Goal: Task Accomplishment & Management: Complete application form

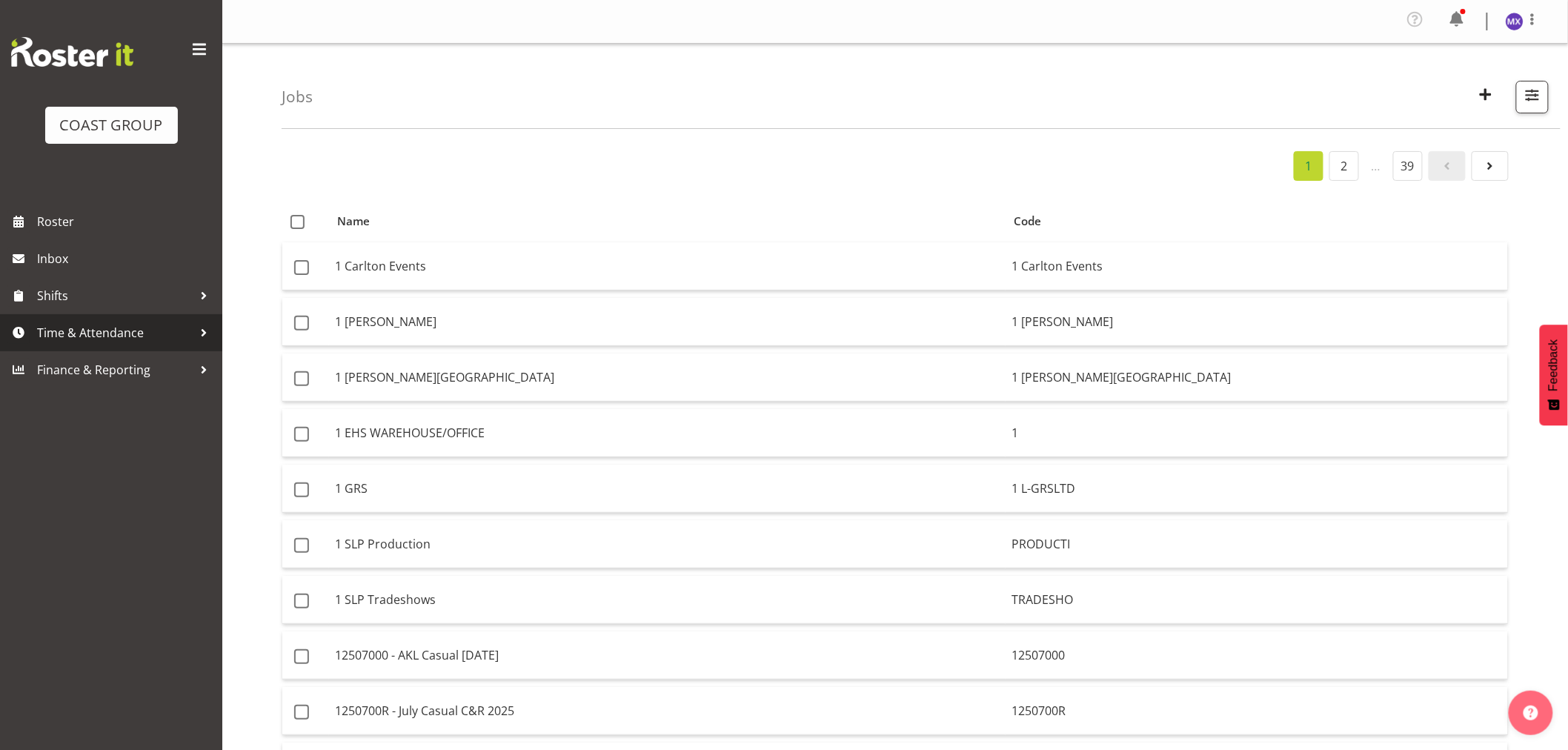
click at [108, 338] on span "Time & Attendance" at bounding box center [115, 333] width 156 height 22
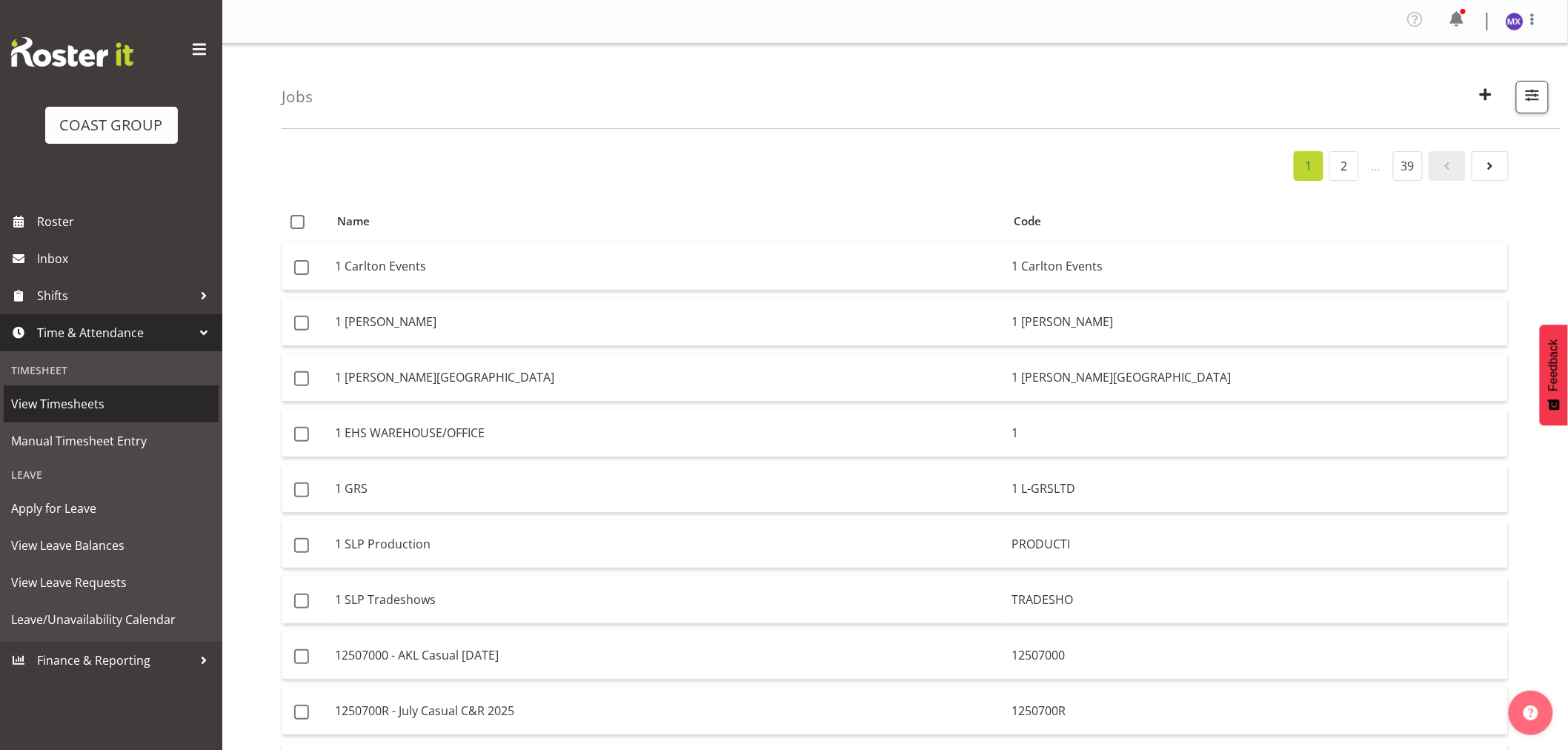
click at [90, 407] on span "View Timesheets" at bounding box center [111, 404] width 200 height 22
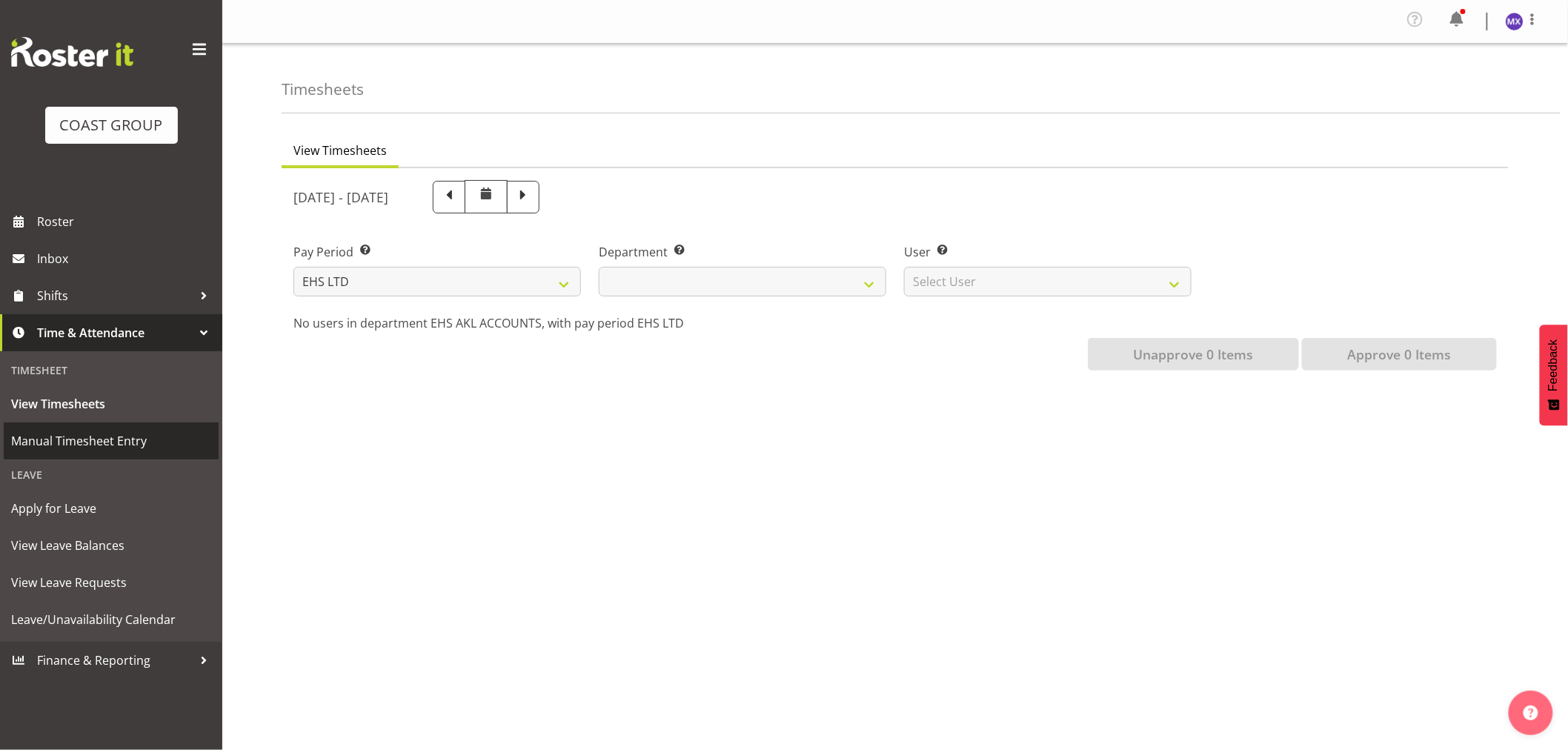
select select
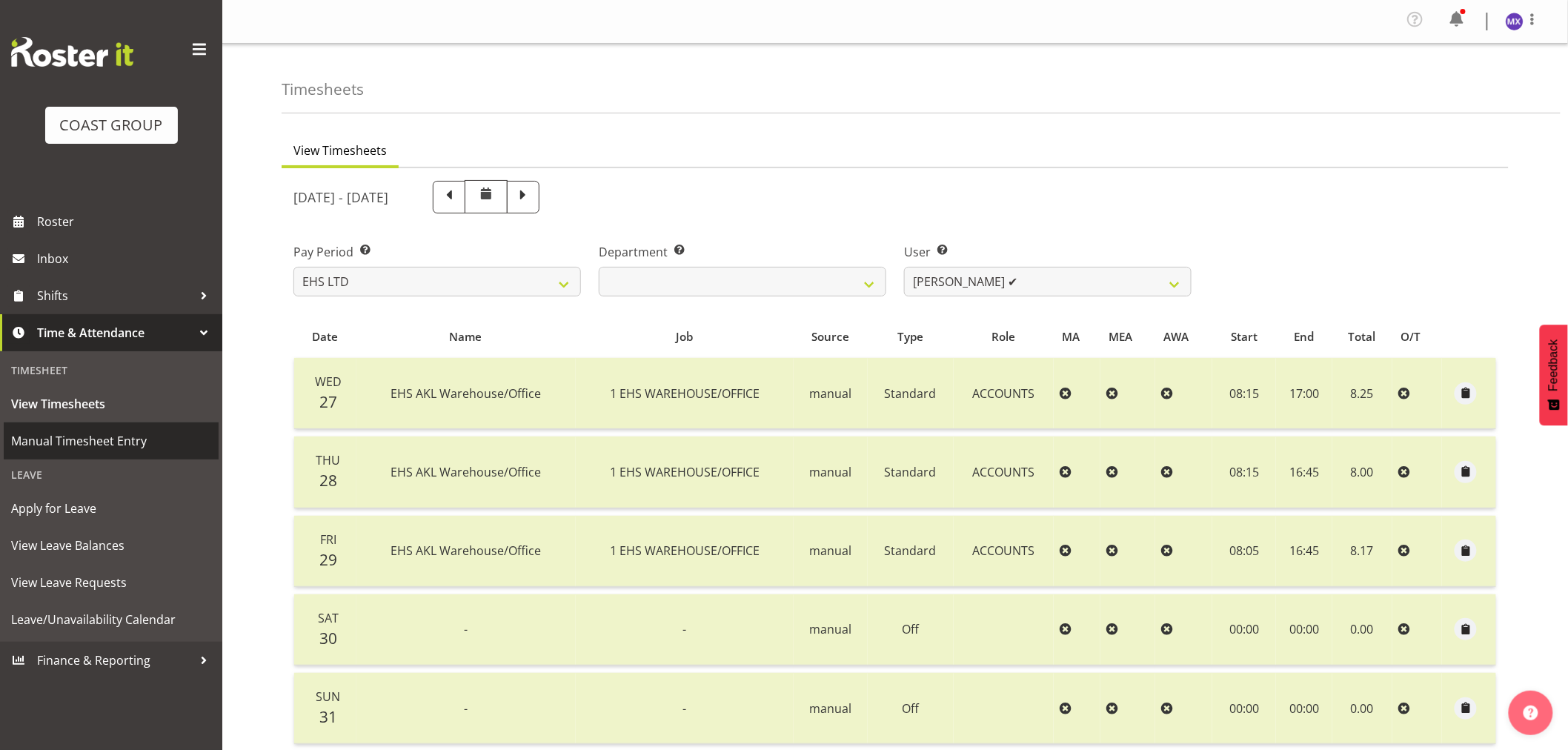
click at [82, 436] on span "Manual Timesheet Entry" at bounding box center [111, 441] width 200 height 22
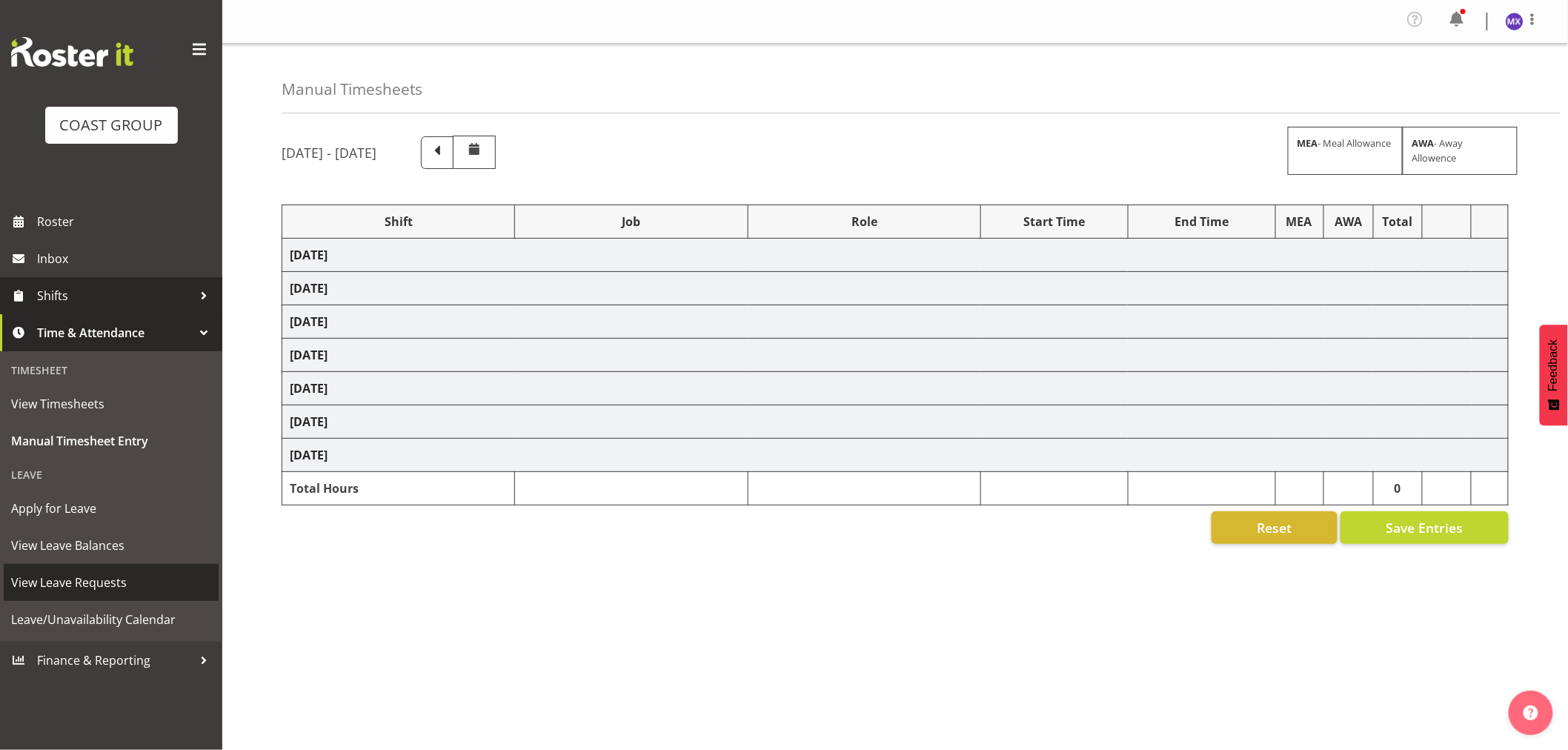
select select "69"
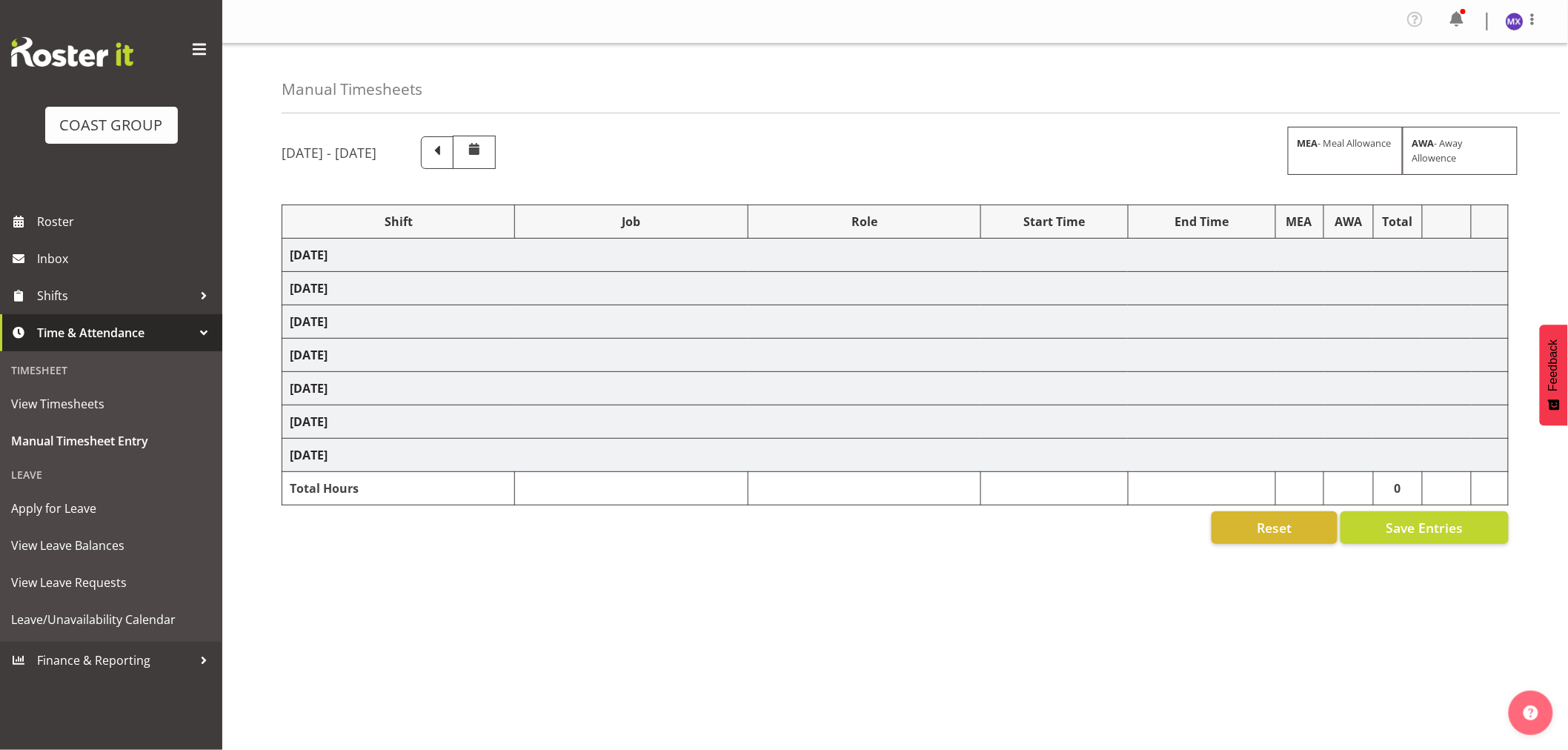
select select "69"
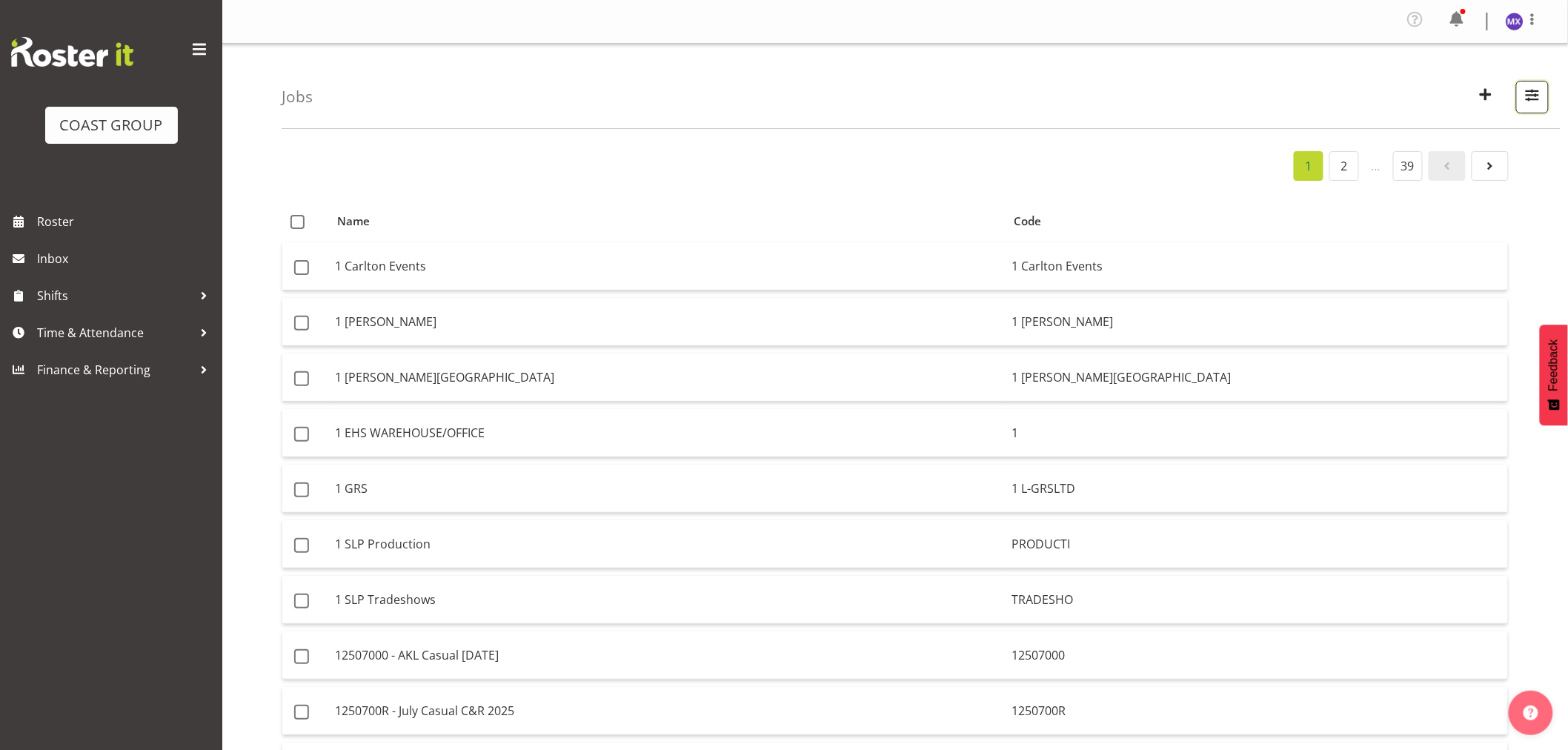
click at [1532, 98] on span "button" at bounding box center [1533, 95] width 19 height 19
click at [1386, 166] on input "text" at bounding box center [1438, 165] width 198 height 29
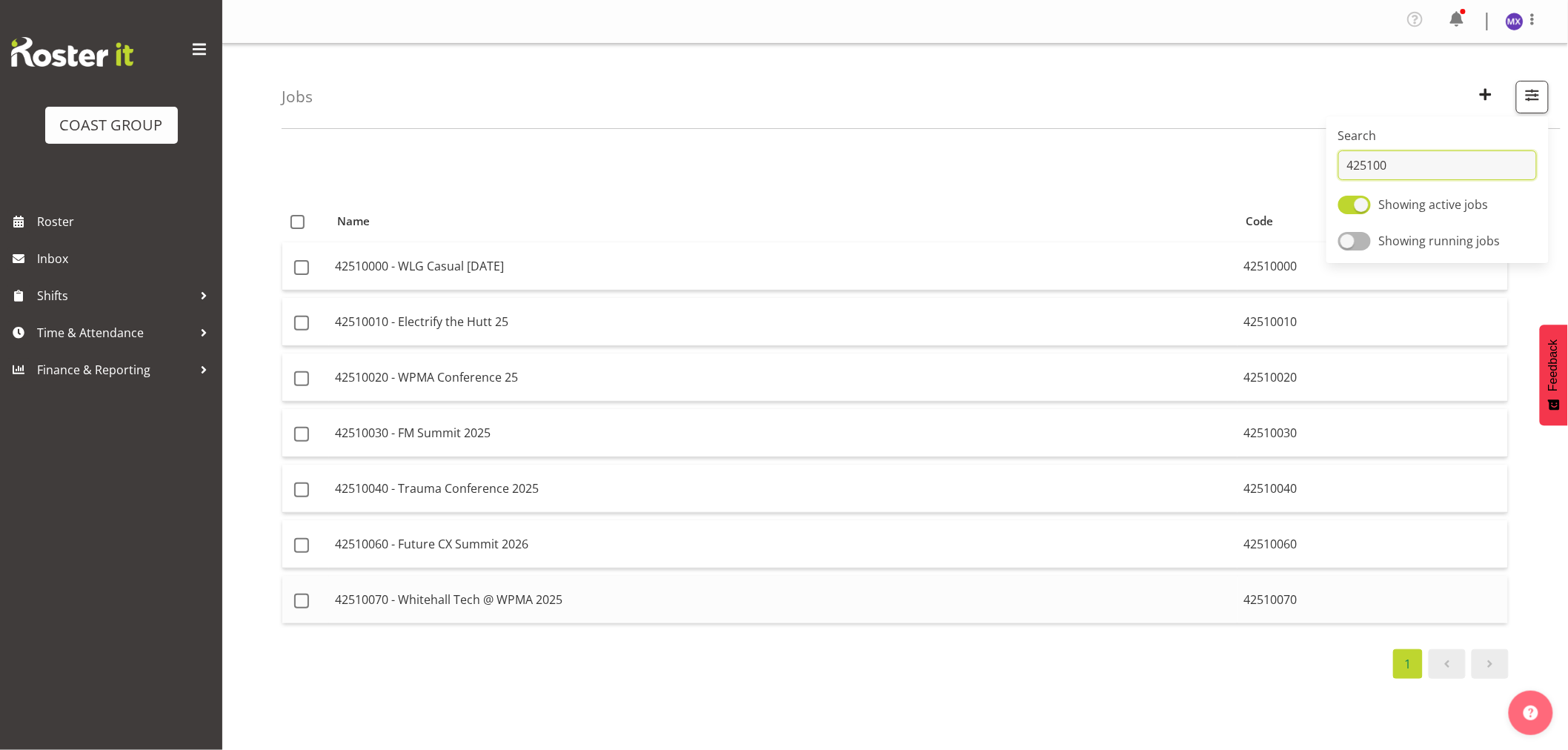
type input "425100"
click at [1159, 601] on td "42510070 - Whitehall Tech @ WPMA 2025" at bounding box center [783, 599] width 909 height 48
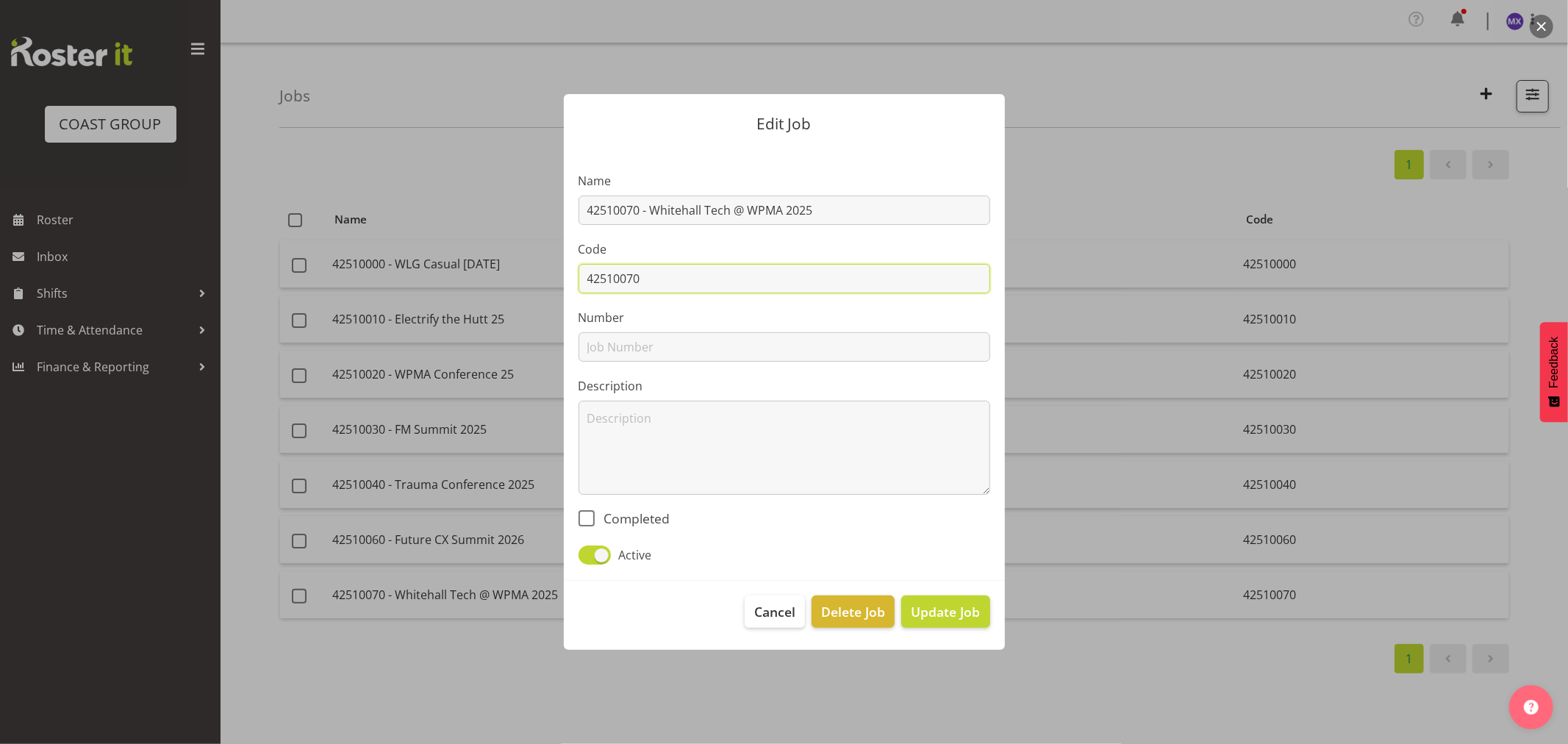
click at [653, 283] on input "42510070" at bounding box center [784, 279] width 412 height 29
drag, startPoint x: 653, startPoint y: 283, endPoint x: 570, endPoint y: 291, distance: 83.4
click at [570, 291] on section "Name 42510070 - Whitehall Tech @ WPMA 2025 Code 4251002A Number Description Com…" at bounding box center [784, 363] width 441 height 435
type input "4251002A"
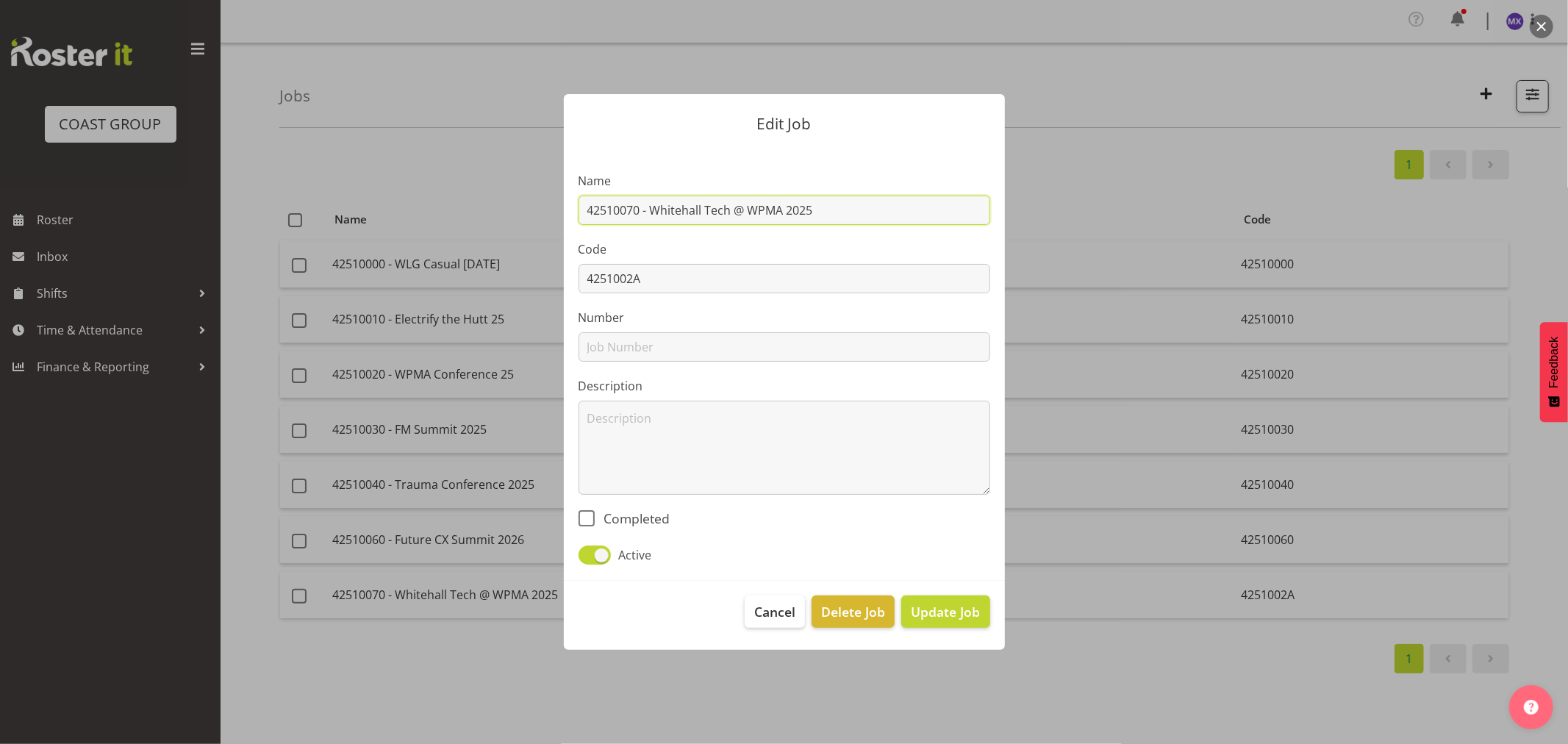
click at [641, 205] on input "42510070 - Whitehall Tech @ WPMA 2025" at bounding box center [784, 210] width 412 height 29
drag, startPoint x: 641, startPoint y: 205, endPoint x: 584, endPoint y: 206, distance: 57.0
click at [584, 206] on input "42510070 - Whitehall Tech @ WPMA 2025" at bounding box center [784, 210] width 412 height 29
paste input "2A"
type input "4251002A - Whitehall Tech @ WPMA 2025"
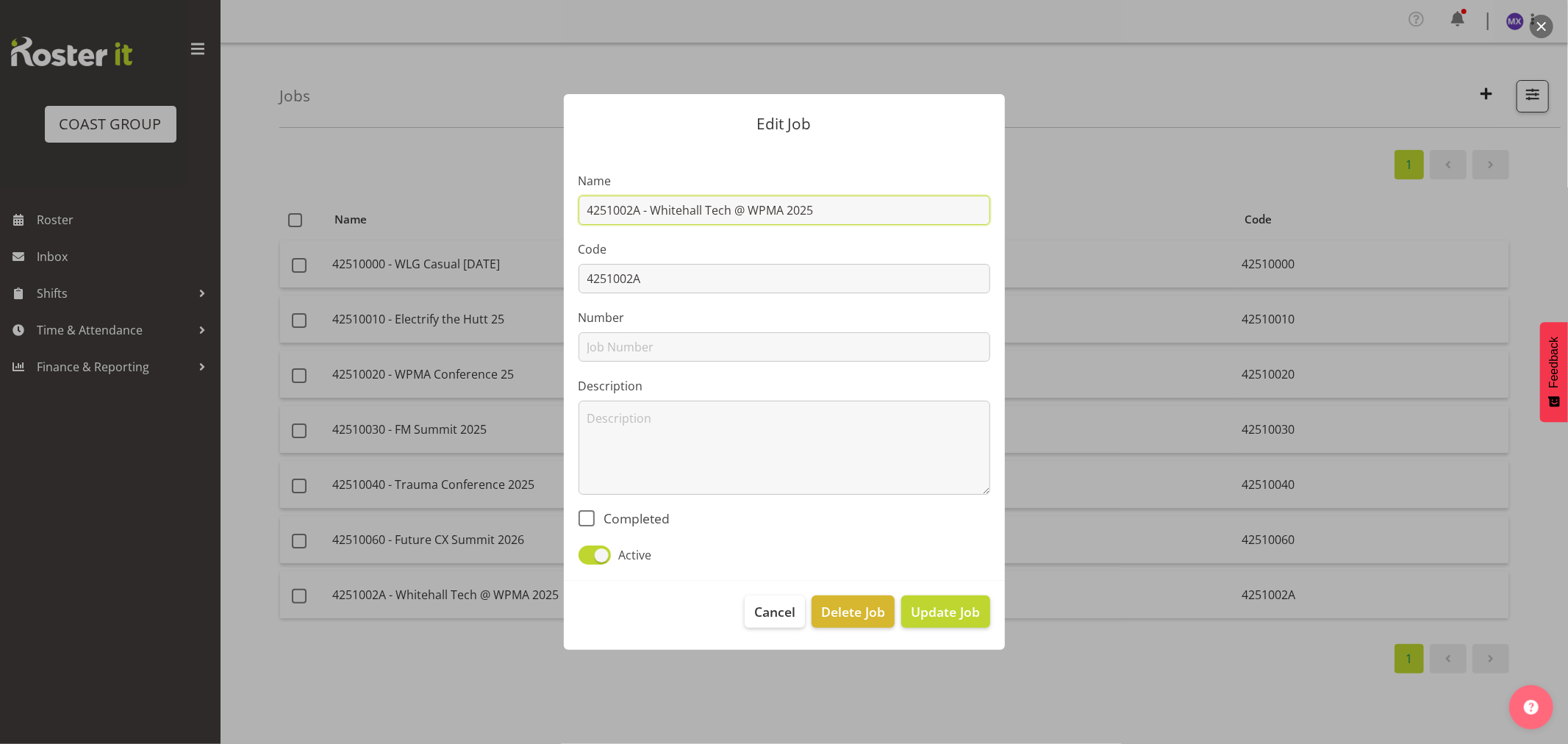
drag, startPoint x: 880, startPoint y: 217, endPoint x: 502, endPoint y: 206, distance: 378.2
click at [502, 206] on div "Edit Job Name 4251002A - Whitehall Tech @ WPMA 2025 Code 4251002A Number Descri…" at bounding box center [784, 372] width 706 height 630
click at [932, 612] on span "Update Job" at bounding box center [946, 612] width 69 height 19
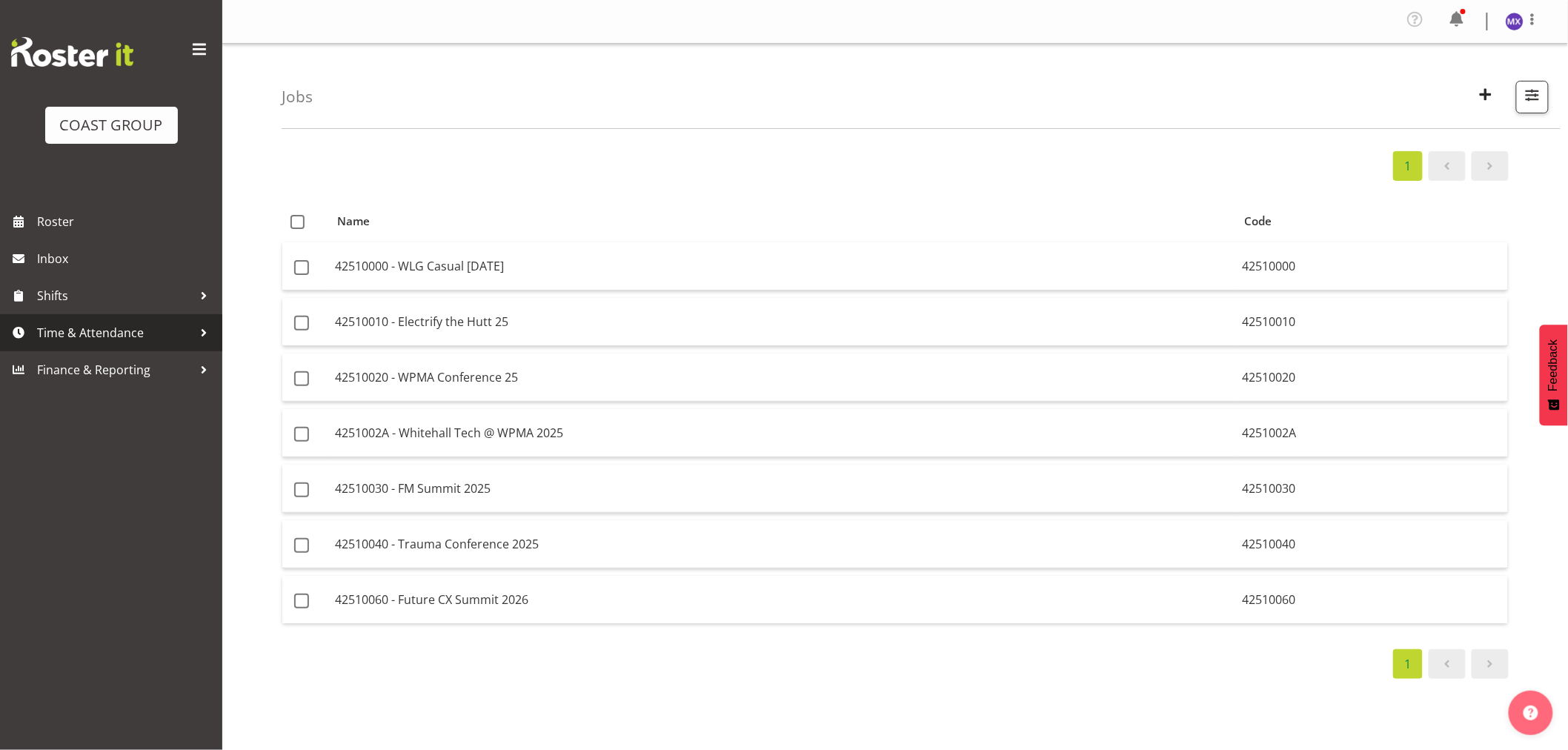
click at [110, 336] on span "Time & Attendance" at bounding box center [115, 333] width 156 height 22
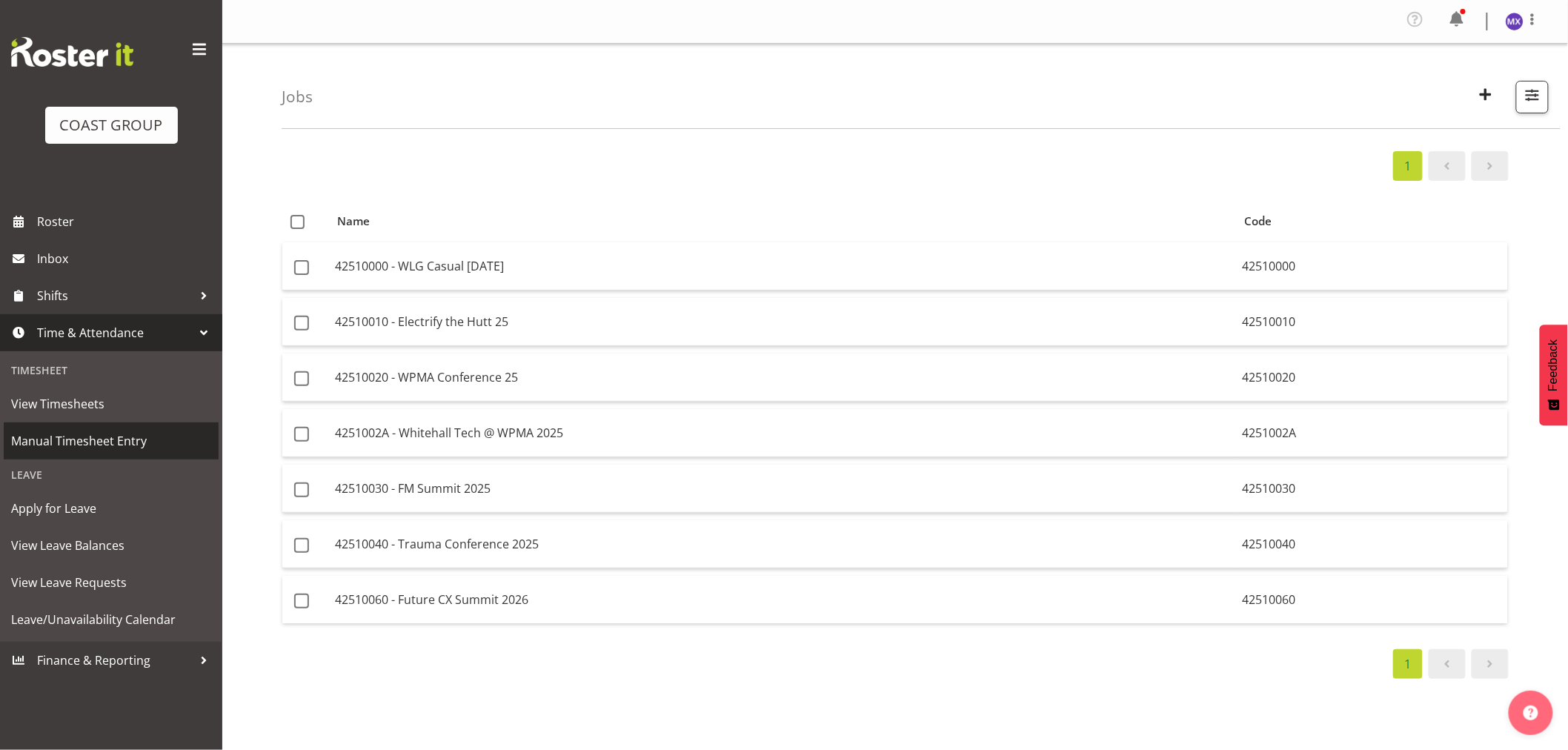
click at [104, 443] on span "Manual Timesheet Entry" at bounding box center [111, 441] width 200 height 22
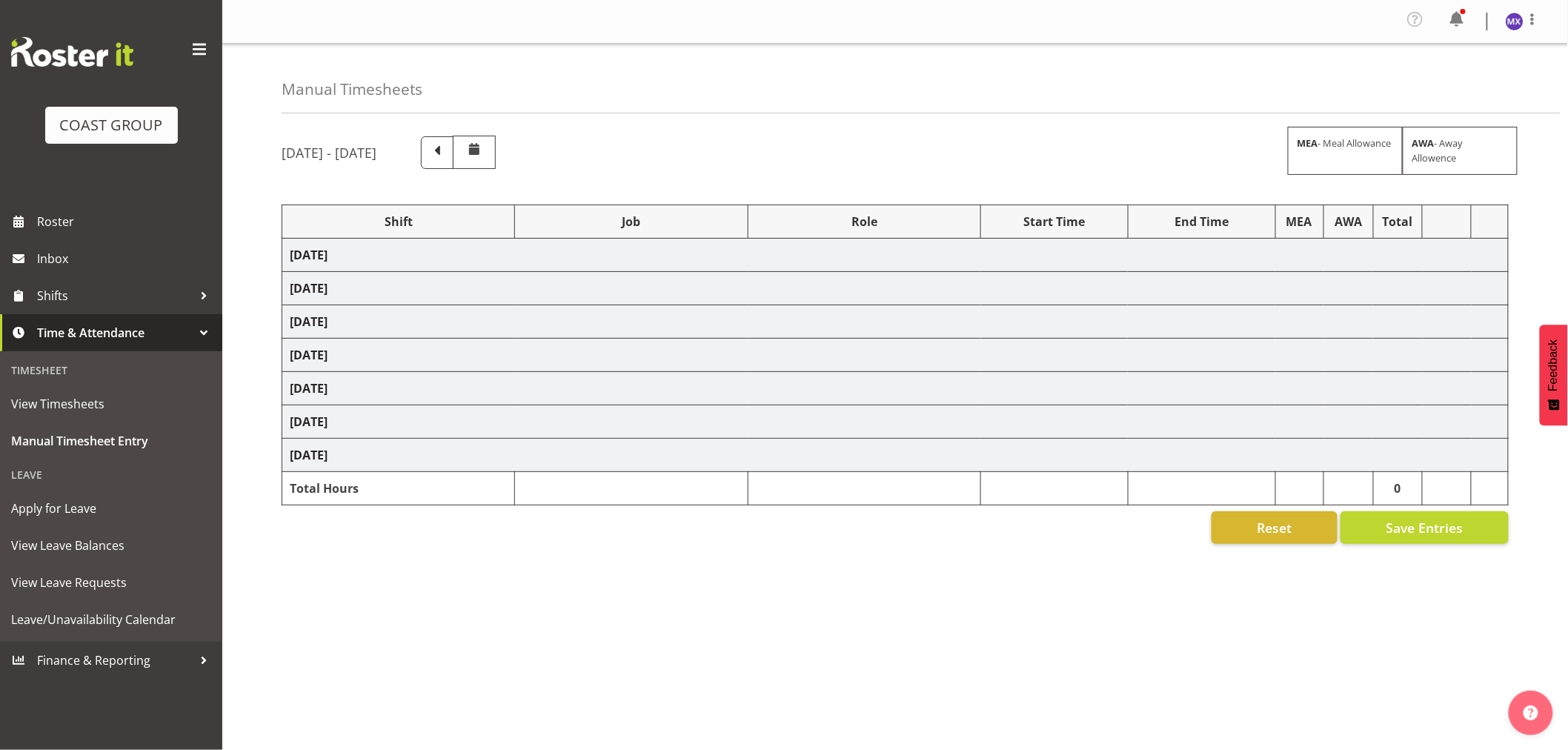
select select "69"
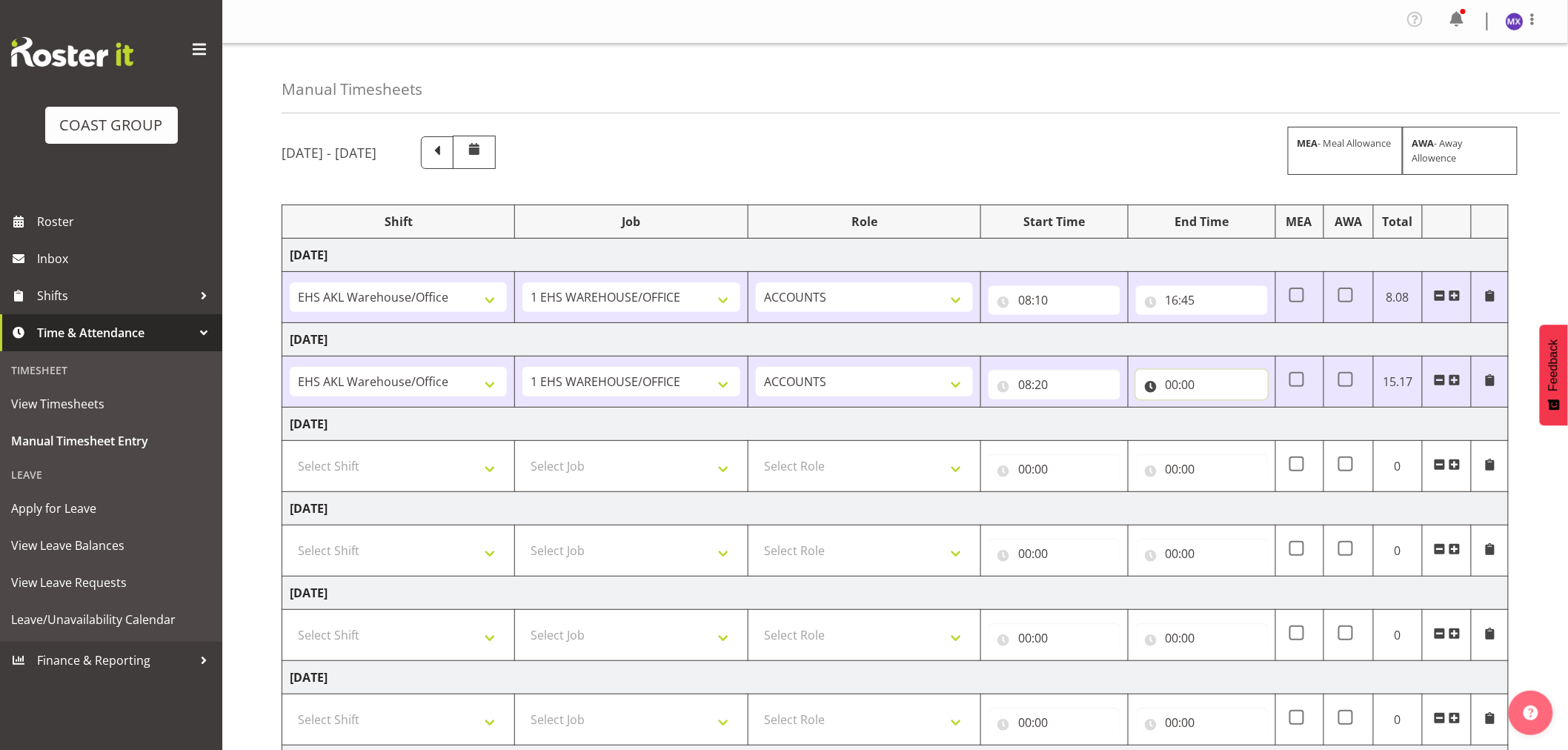
click at [1186, 389] on input "00:00" at bounding box center [1202, 384] width 132 height 29
click at [1226, 428] on select "00 01 02 03 04 05 06 07 08 09 10 11 12 13 14 15 16 17 18 19 20 21 22 23" at bounding box center [1237, 423] width 33 height 29
select select "16"
click at [1221, 410] on select "00 01 02 03 04 05 06 07 08 09 10 11 12 13 14 15 16 17 18 19 20 21 22 23" at bounding box center [1237, 423] width 33 height 29
type input "16:00"
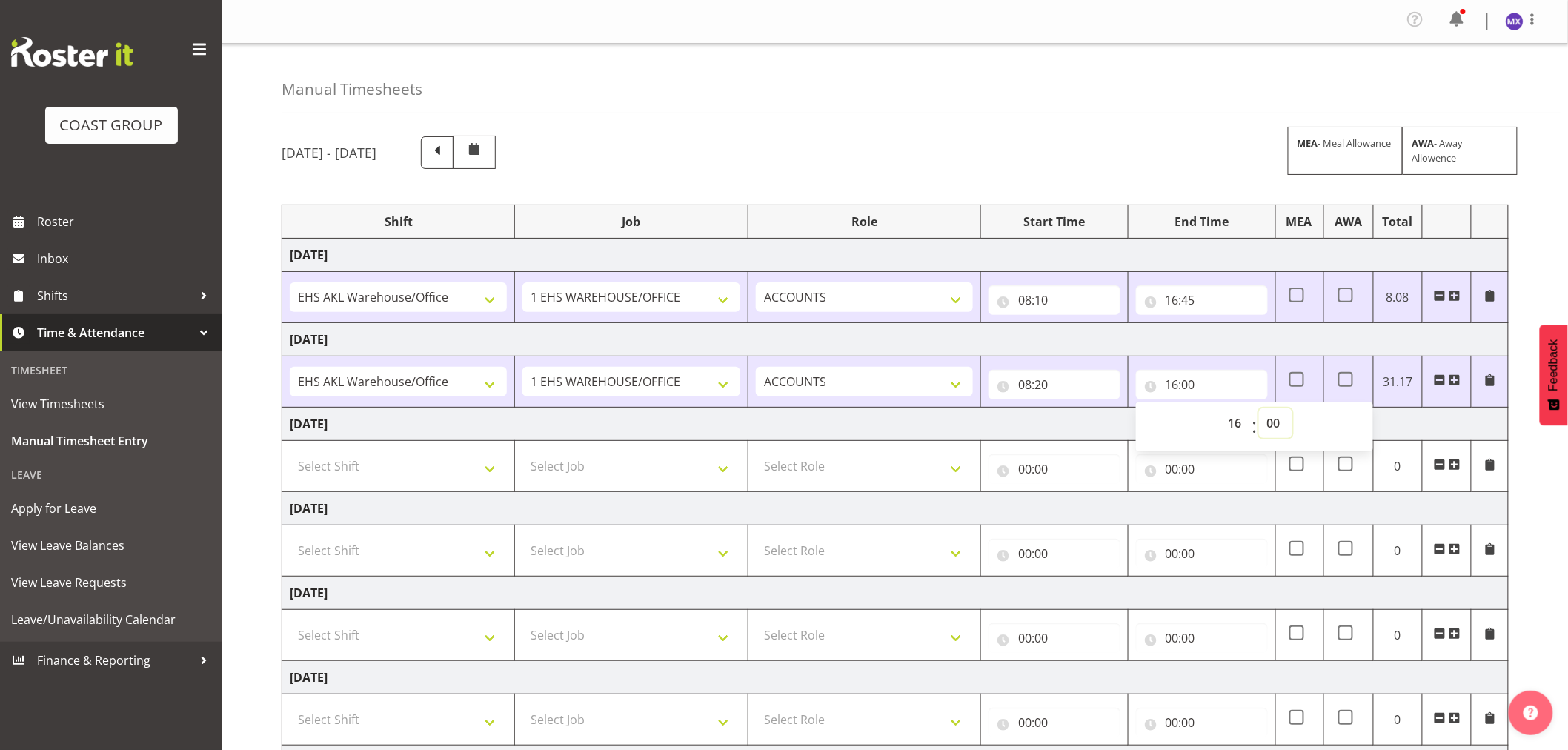
click at [1277, 424] on select "00 01 02 03 04 05 06 07 08 09 10 11 12 13 14 15 16 17 18 19 20 21 22 23 24 25 2…" at bounding box center [1276, 423] width 33 height 29
select select "45"
click at [1260, 410] on select "00 01 02 03 04 05 06 07 08 09 10 11 12 13 14 15 16 17 18 19 20 21 22 23 24 25 2…" at bounding box center [1276, 423] width 33 height 29
type input "16:45"
click at [1515, 444] on div "[DATE] - [DATE] MEA - Meal Allowance AWA - Away Allowence Shift Job Role Start …" at bounding box center [925, 518] width 1287 height 789
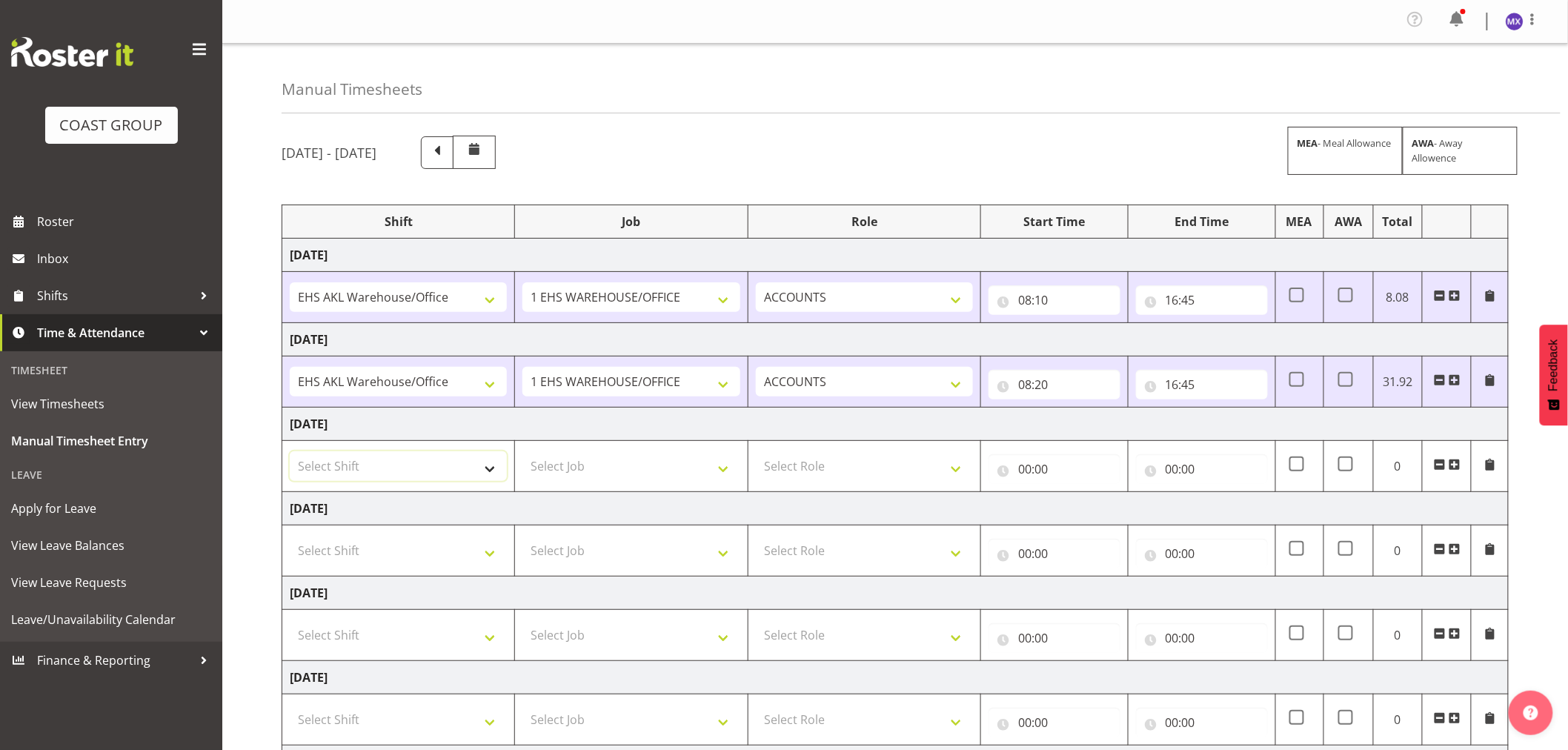
click at [479, 471] on select "Select Shift EHS AKL Warehouse/Office" at bounding box center [398, 466] width 217 height 29
select select "1083"
click at [290, 452] on select "Select Shift EHS AKL Warehouse/Office" at bounding box center [398, 466] width 217 height 29
click at [720, 468] on select "Select Job 1 Carlton Events 1 [PERSON_NAME][GEOGRAPHIC_DATA] 1 [PERSON_NAME][GE…" at bounding box center [630, 466] width 217 height 29
select select "69"
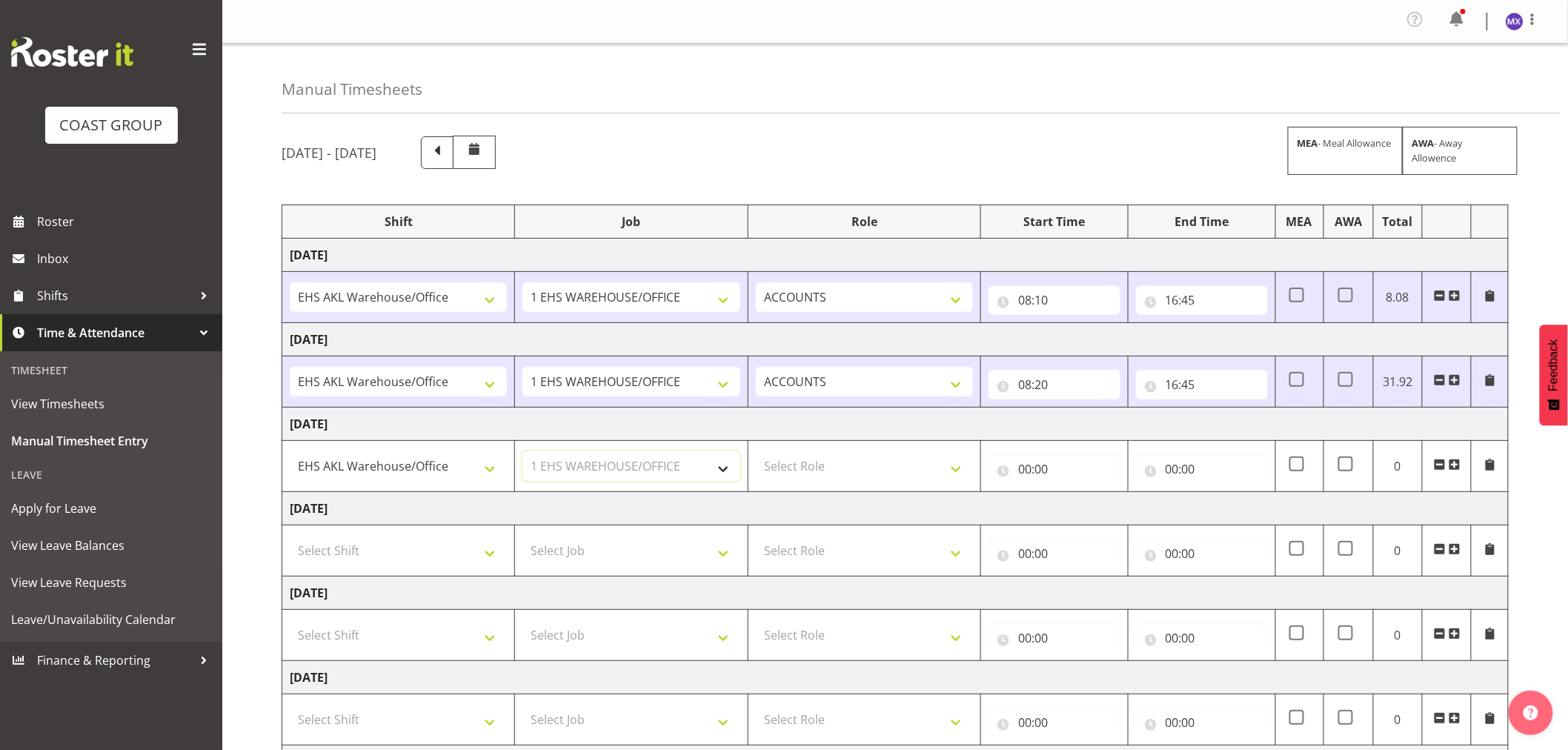
click at [522, 452] on select "Select Job 1 Carlton Events 1 [PERSON_NAME][GEOGRAPHIC_DATA] 1 [PERSON_NAME][GE…" at bounding box center [630, 466] width 217 height 29
click at [951, 462] on select "Select Role ACCOUNTS" at bounding box center [864, 466] width 217 height 29
select select "204"
click at [756, 452] on select "Select Role ACCOUNTS" at bounding box center [864, 466] width 217 height 29
click at [1055, 479] on input "00:00" at bounding box center [1055, 469] width 132 height 29
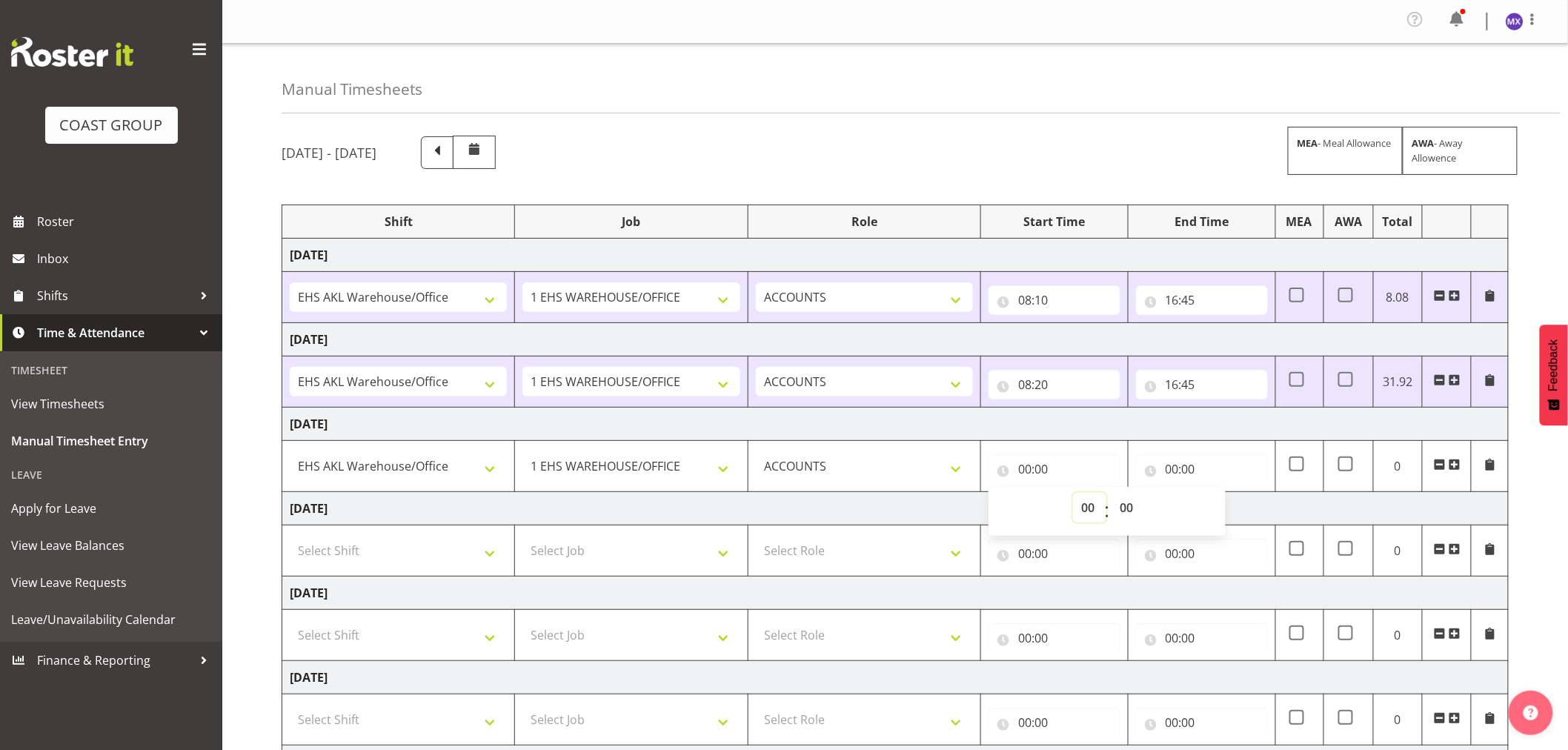
click at [1093, 517] on select "00 01 02 03 04 05 06 07 08 09 10 11 12 13 14 15 16 17 18 19 20 21 22 23" at bounding box center [1089, 508] width 33 height 29
select select "8"
type input "08:00"
click at [1127, 506] on select "00 01 02 03 04 05 06 07 08 09 10 11 12 13 14 15 16 17 18 19 20 21 22 23 24 25 2…" at bounding box center [1128, 508] width 33 height 29
select select "15"
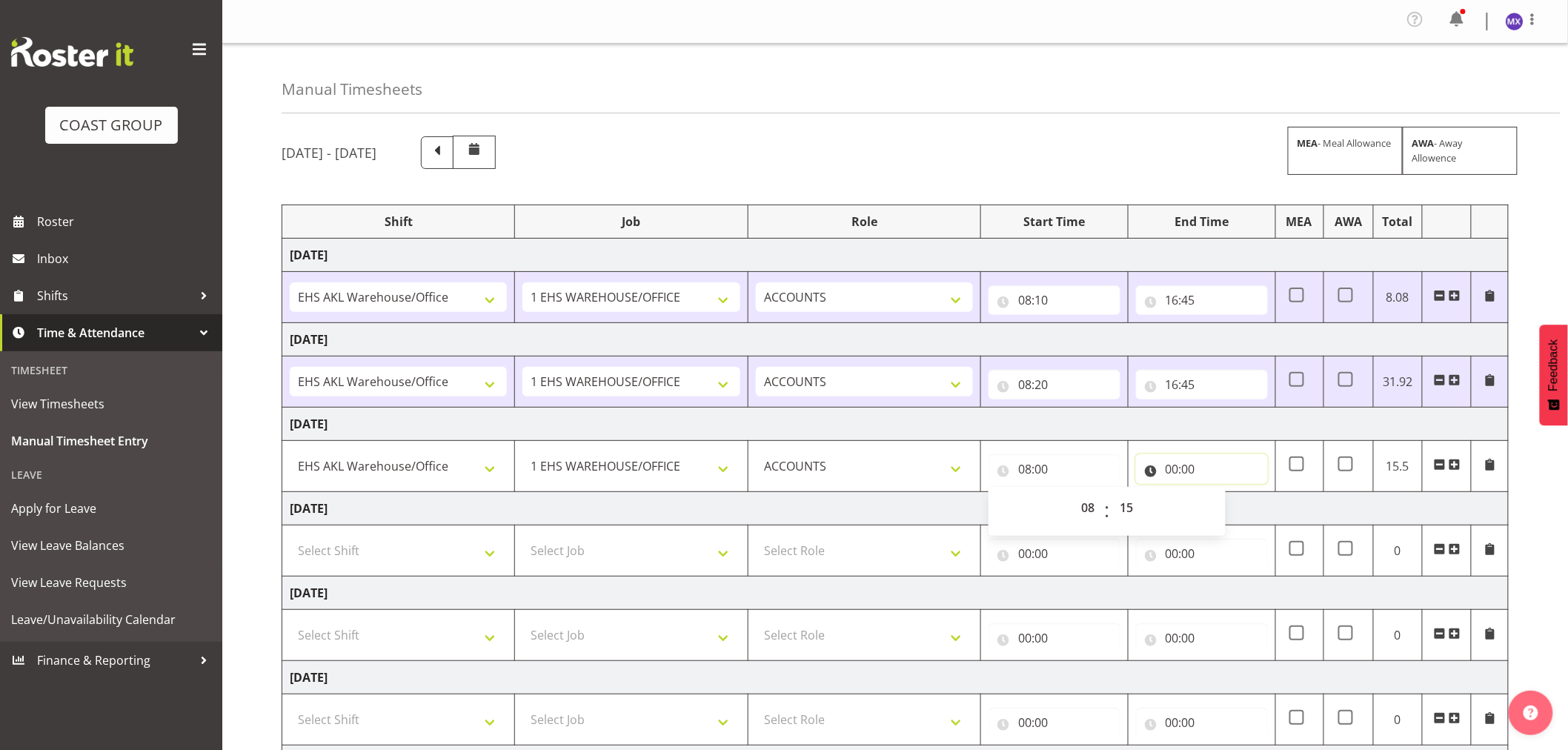
type input "08:15"
click at [1236, 478] on input "00:00" at bounding box center [1202, 469] width 132 height 29
click at [1538, 500] on div "[DATE] - [DATE] MEA - Meal Allowance AWA - Away Allowence Shift Job Role Start …" at bounding box center [925, 518] width 1287 height 789
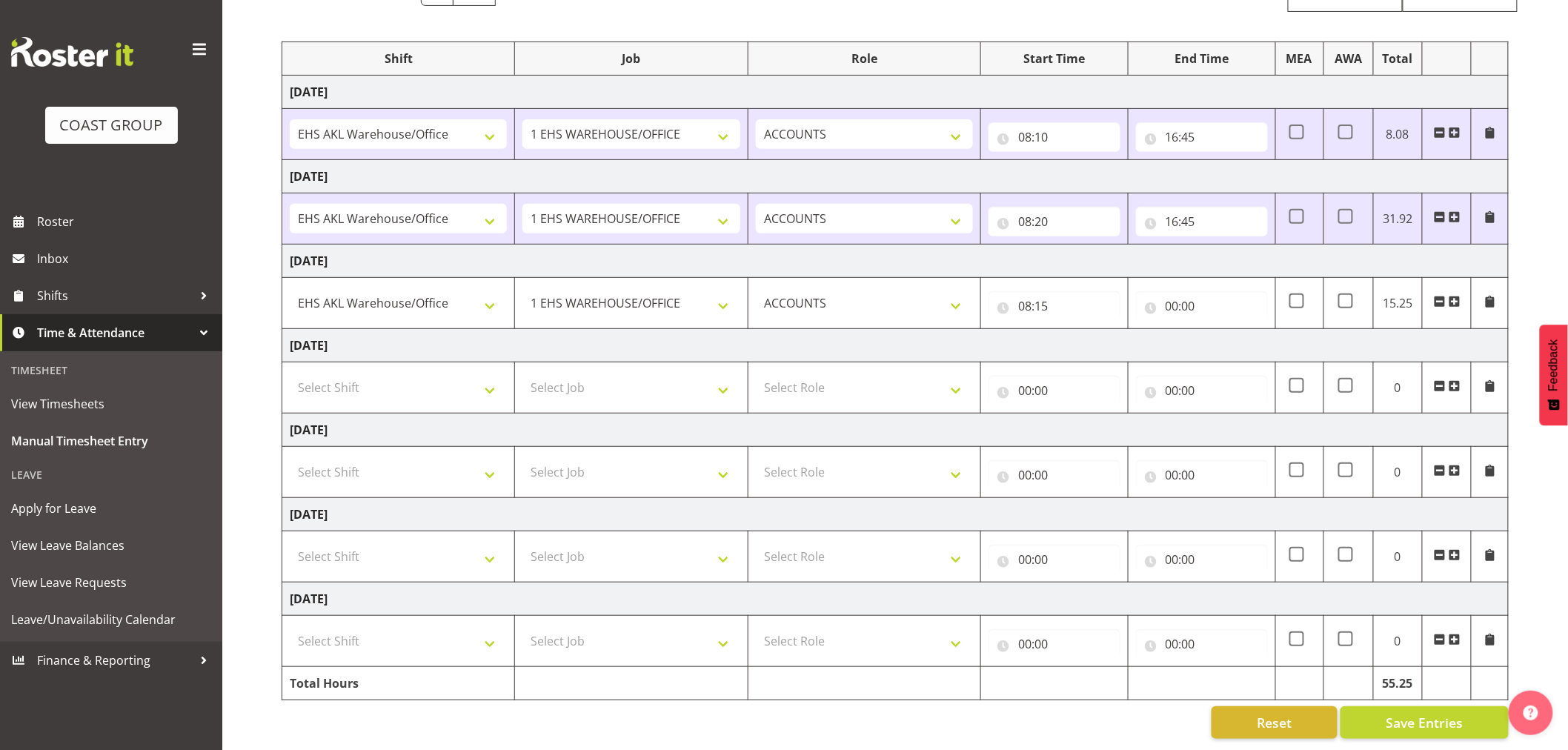
scroll to position [176, 0]
click at [1412, 713] on span "Save Entries" at bounding box center [1424, 723] width 77 height 19
